Goal: Find specific page/section: Find specific page/section

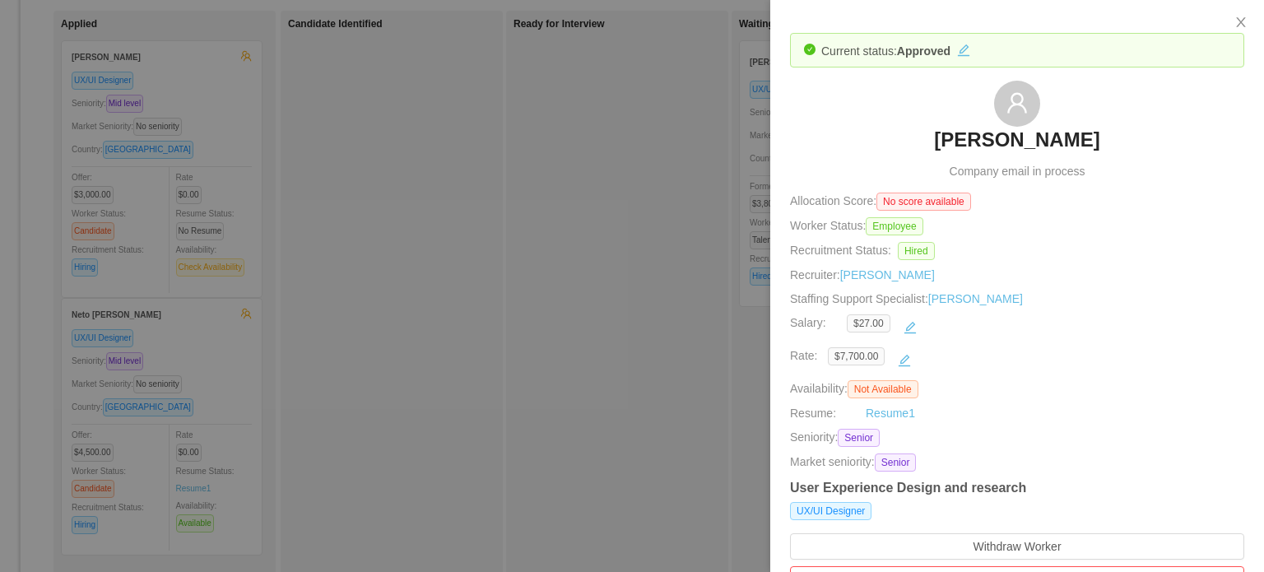
scroll to position [0, 451]
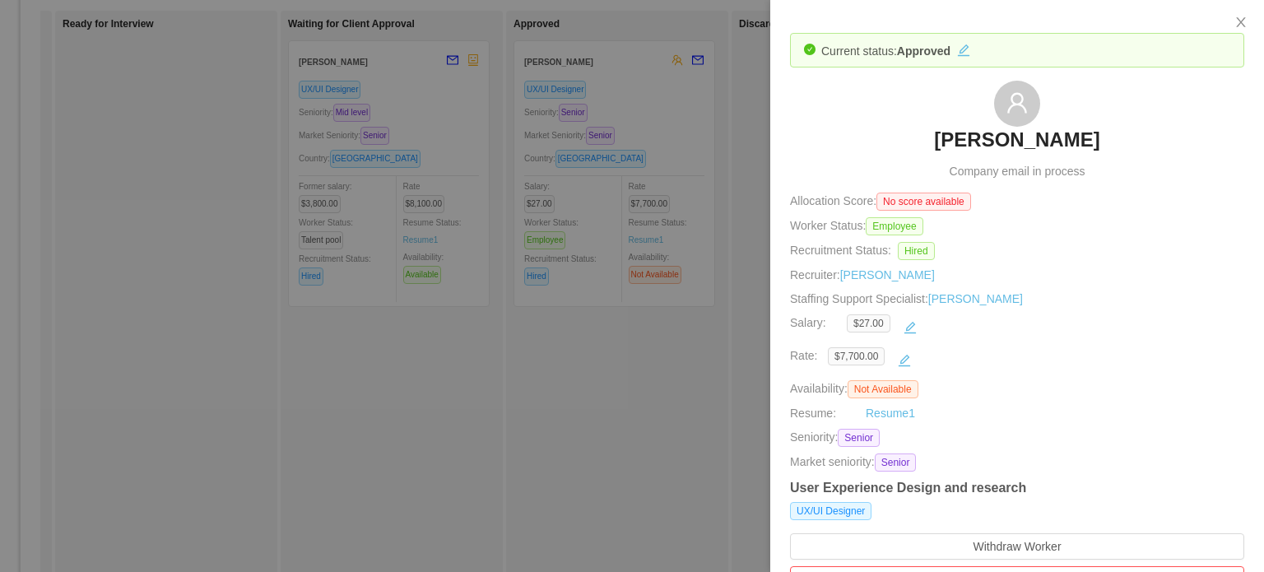
click at [737, 171] on div at bounding box center [632, 286] width 1264 height 572
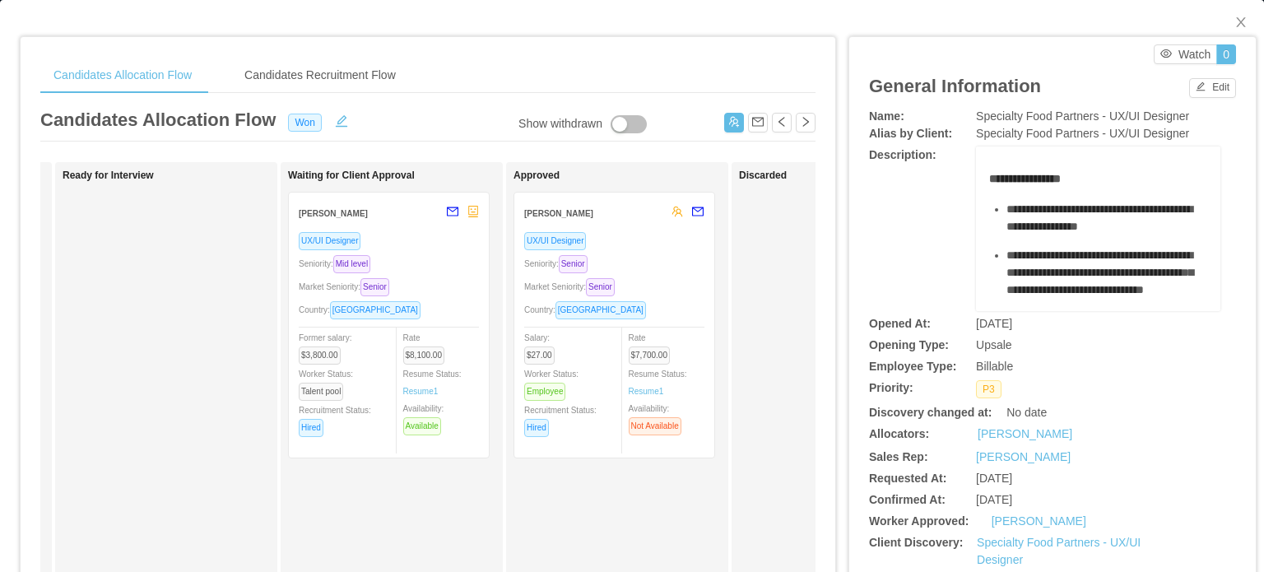
scroll to position [0, 0]
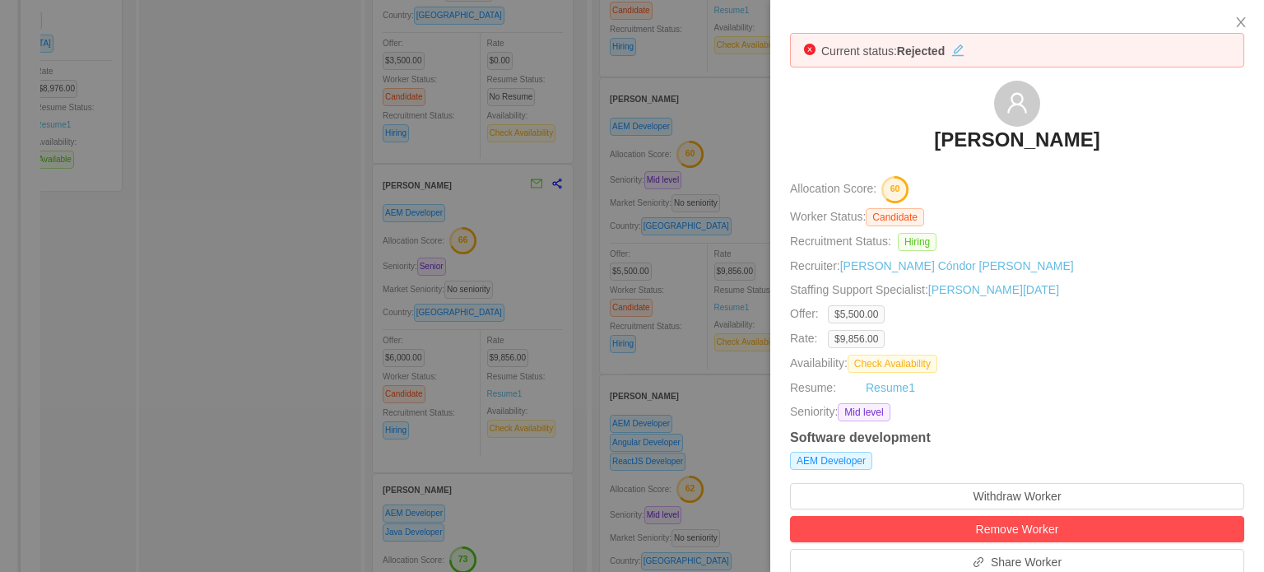
scroll to position [329, 0]
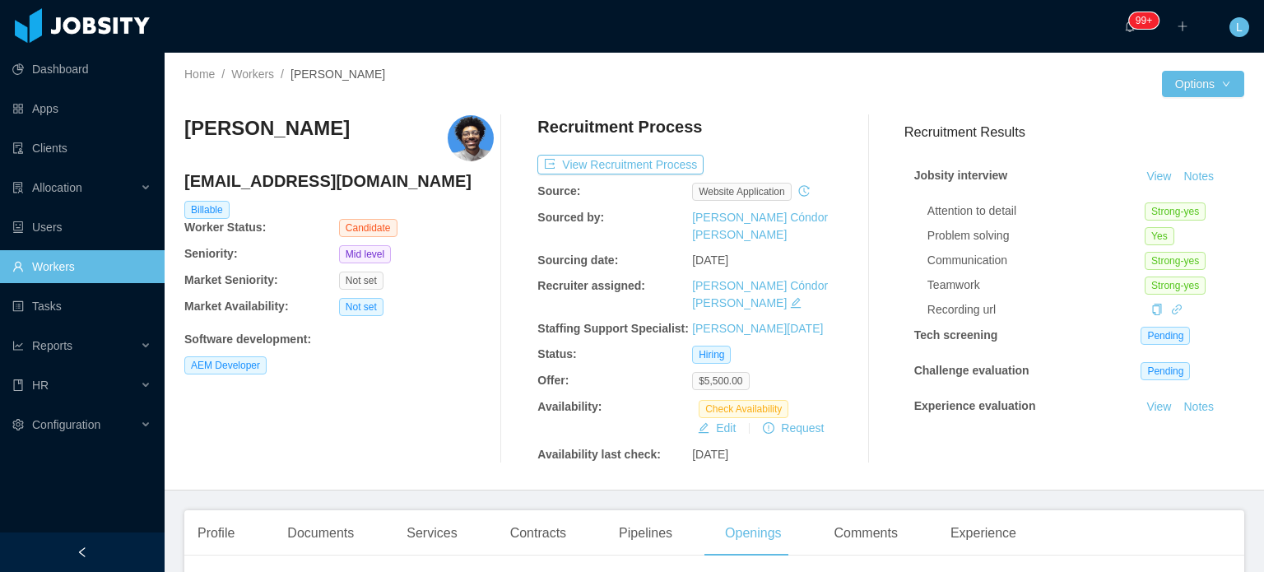
scroll to position [412, 0]
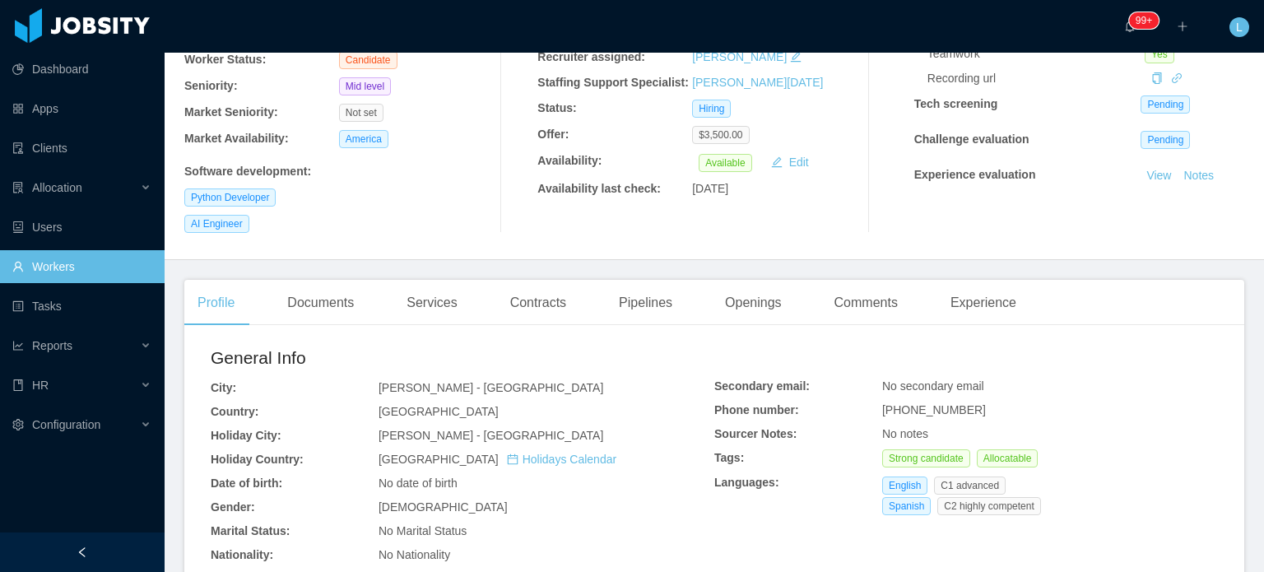
scroll to position [247, 0]
